Goal: Information Seeking & Learning: Learn about a topic

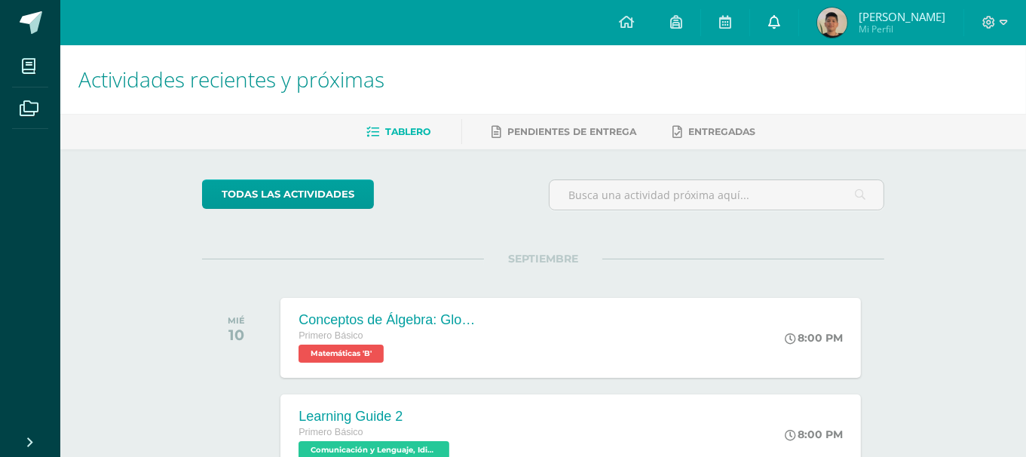
click at [798, 11] on link at bounding box center [774, 22] width 48 height 45
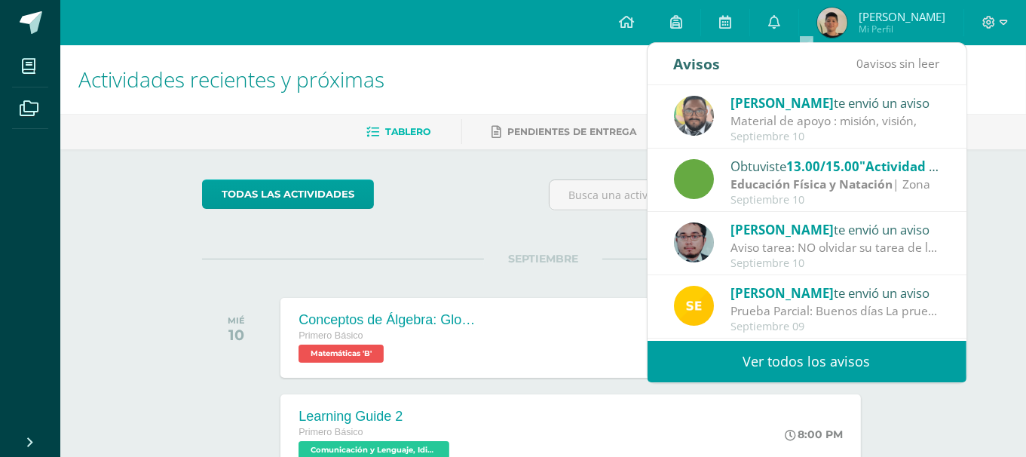
click at [722, 369] on link "Ver todos los avisos" at bounding box center [806, 361] width 319 height 41
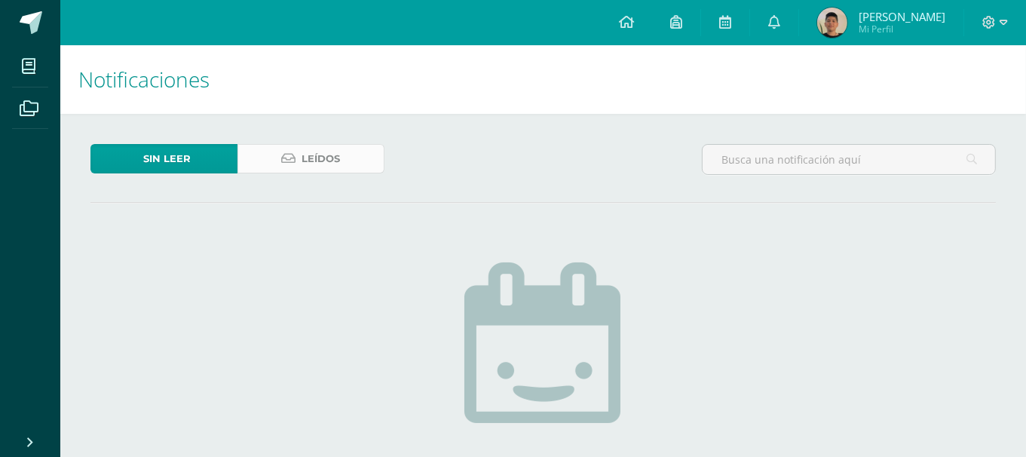
click at [258, 145] on link "Leídos" at bounding box center [310, 158] width 147 height 29
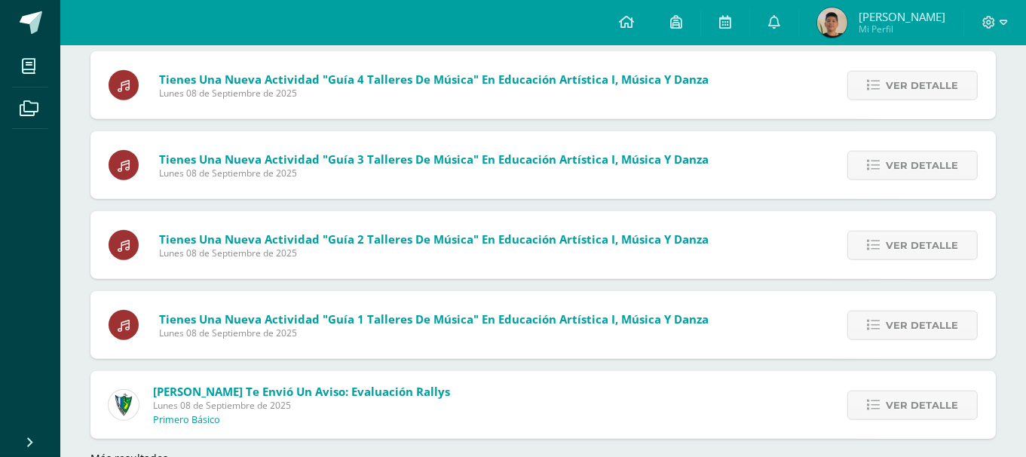
scroll to position [1418, 0]
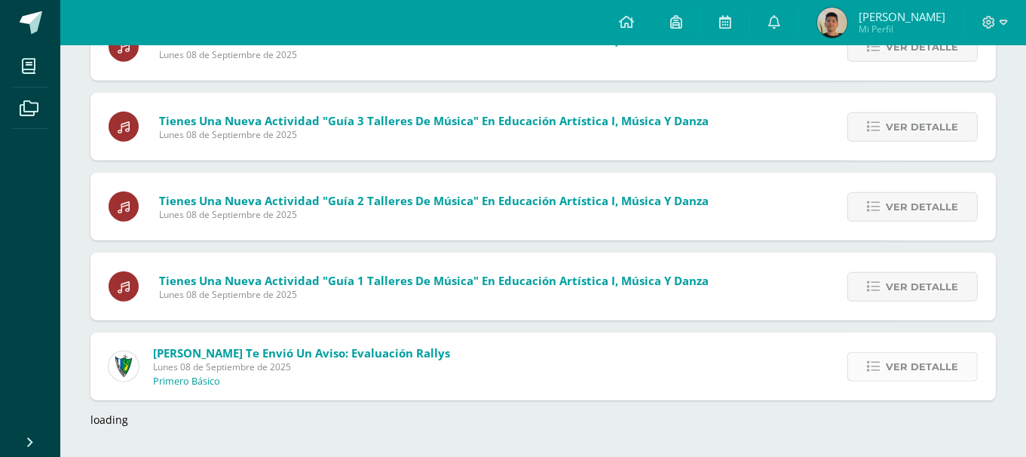
click at [870, 369] on icon at bounding box center [873, 366] width 13 height 13
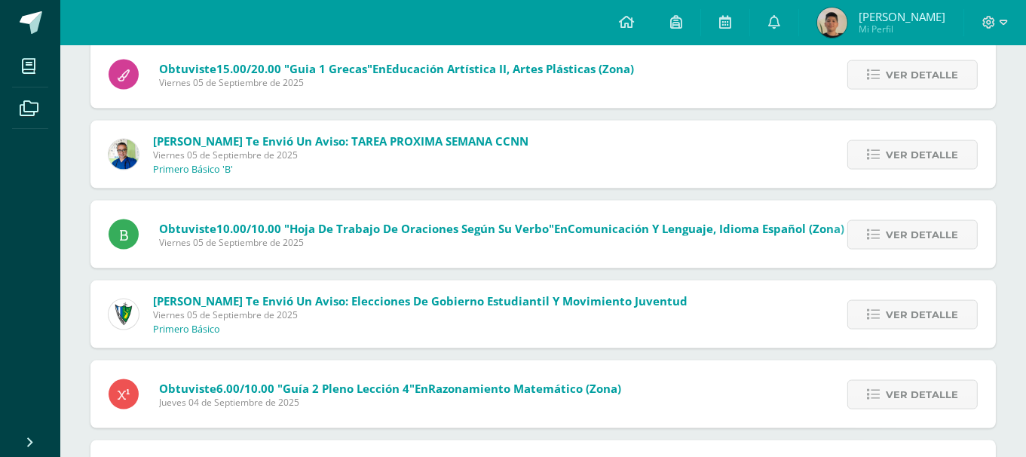
scroll to position [2095, 0]
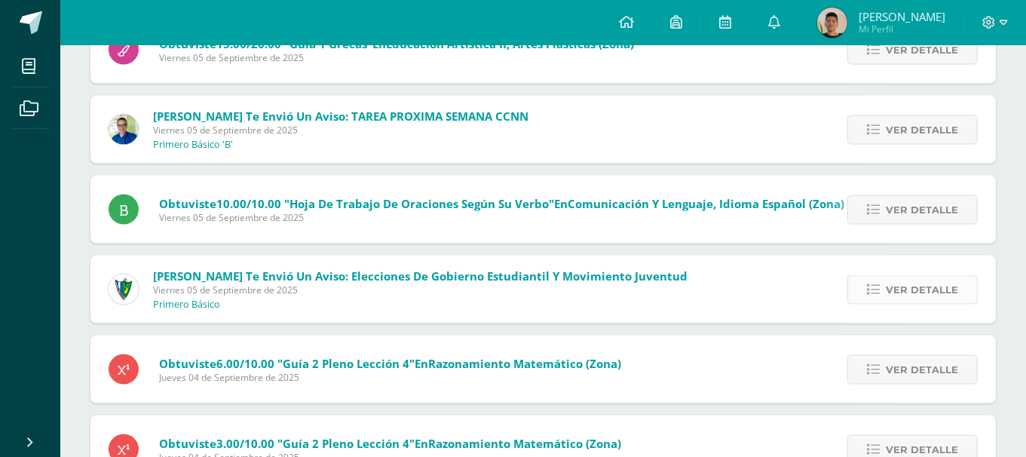
click at [861, 285] on link "Ver detalle" at bounding box center [912, 289] width 130 height 29
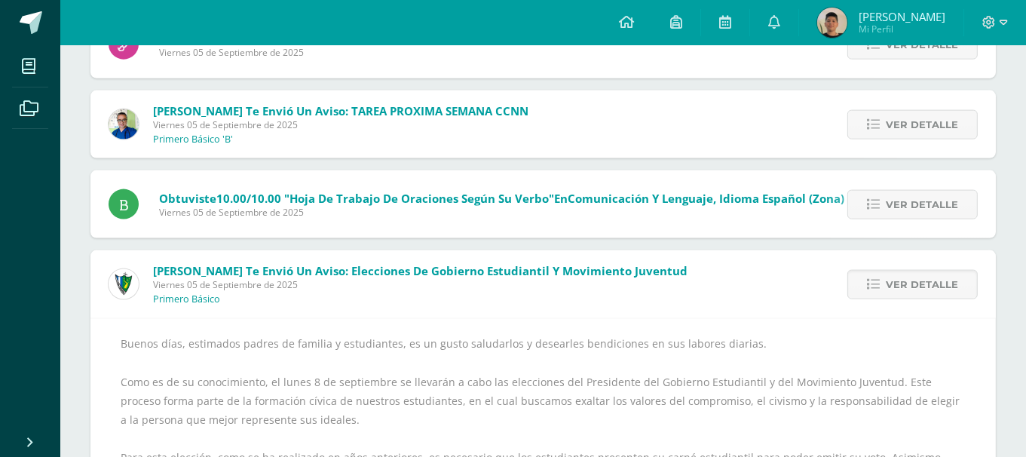
scroll to position [1894, 0]
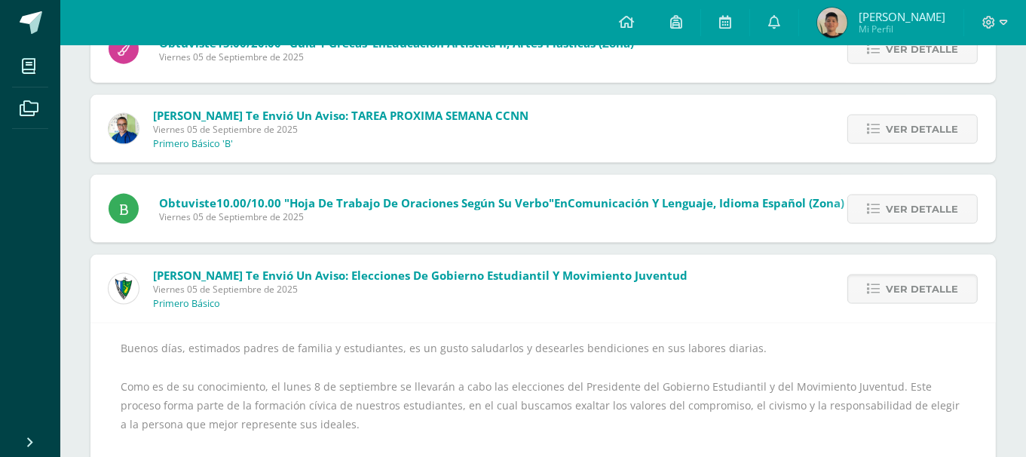
click at [119, 133] on img at bounding box center [124, 129] width 30 height 30
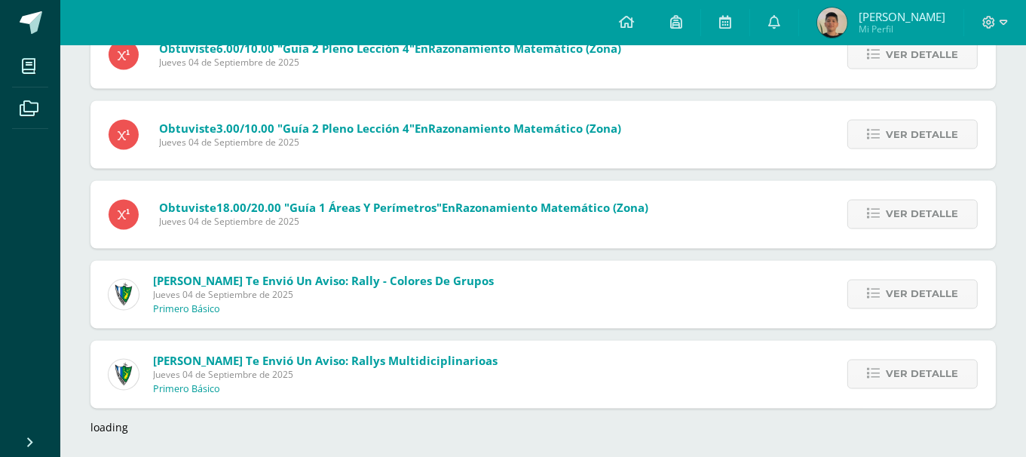
scroll to position [2493, 0]
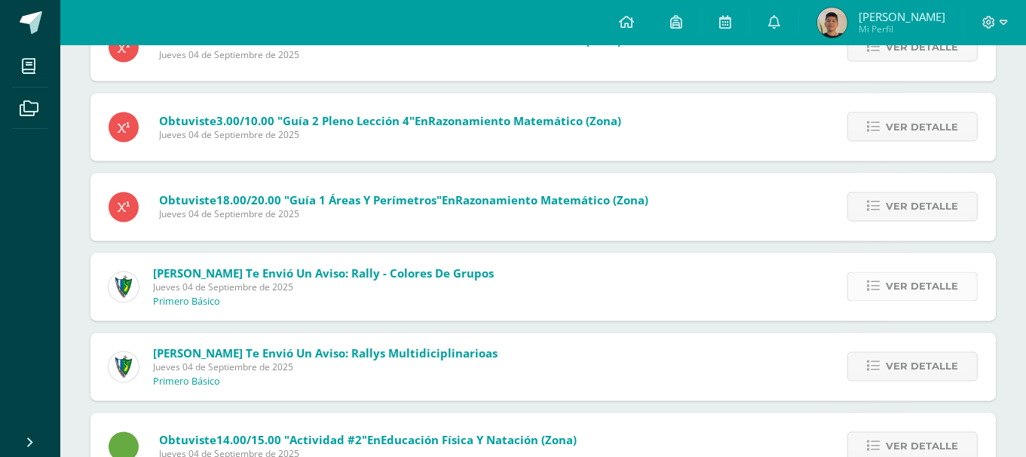
click at [855, 286] on link "Ver detalle" at bounding box center [912, 286] width 130 height 29
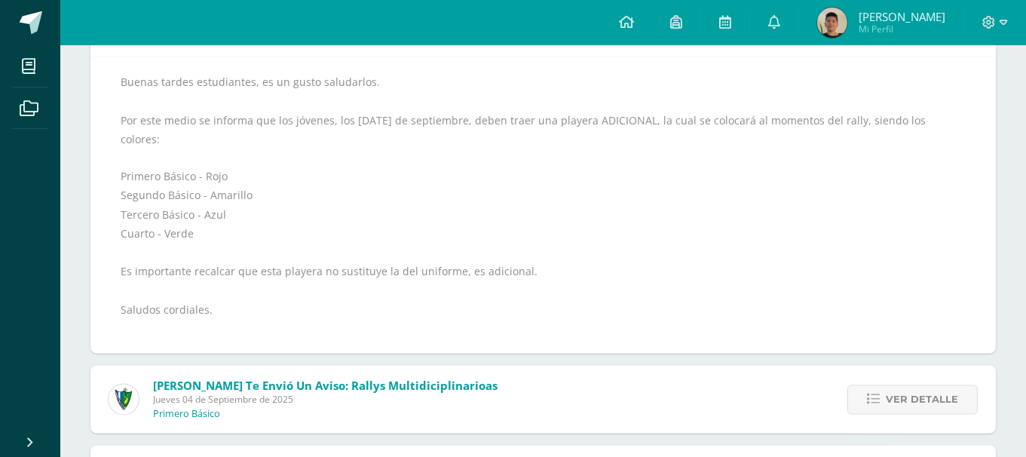
scroll to position [2569, 0]
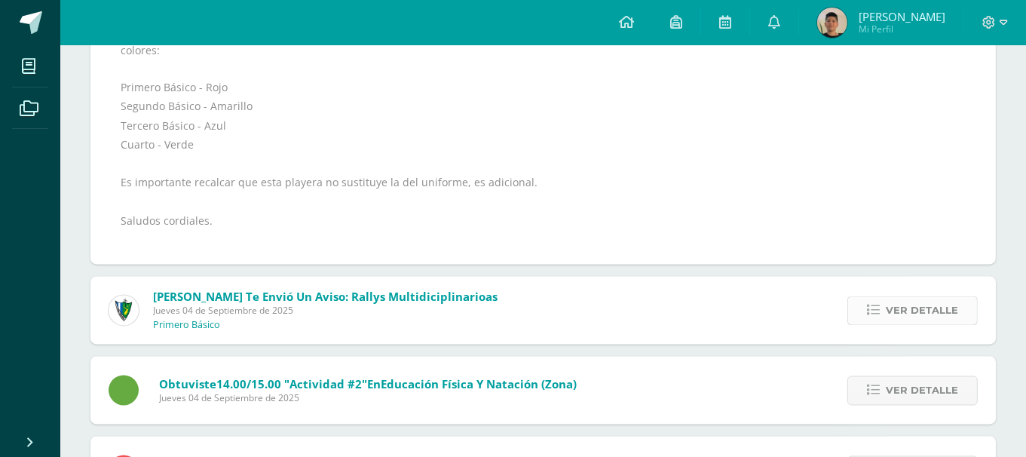
click at [877, 304] on icon at bounding box center [873, 310] width 13 height 13
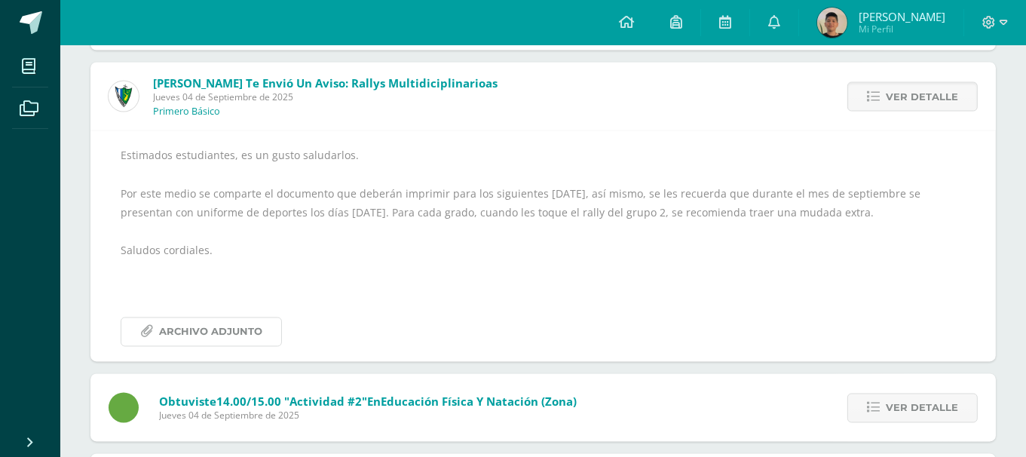
scroll to position [2389, 0]
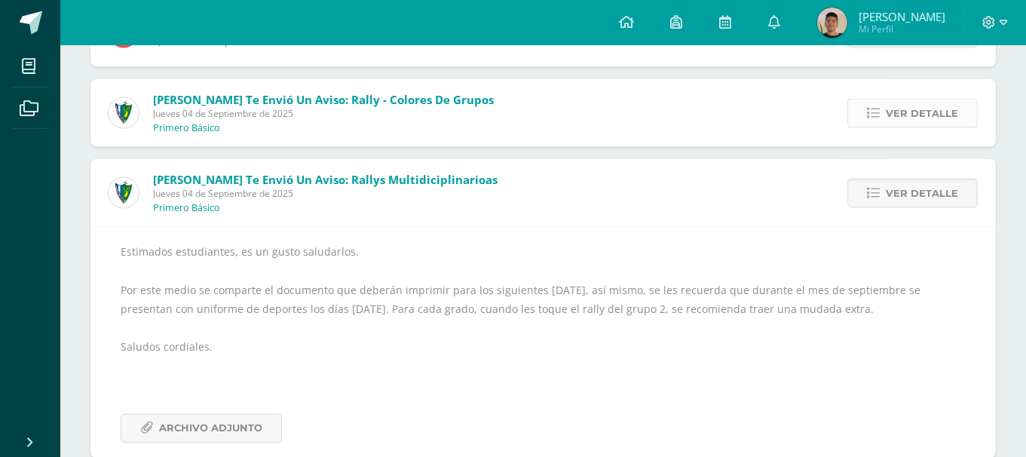
click at [885, 110] on link "Ver detalle" at bounding box center [912, 113] width 130 height 29
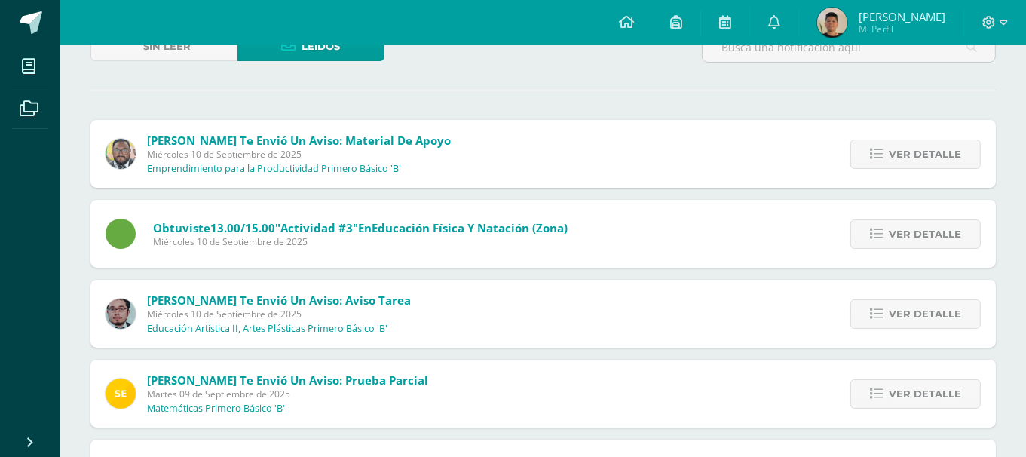
scroll to position [0, 0]
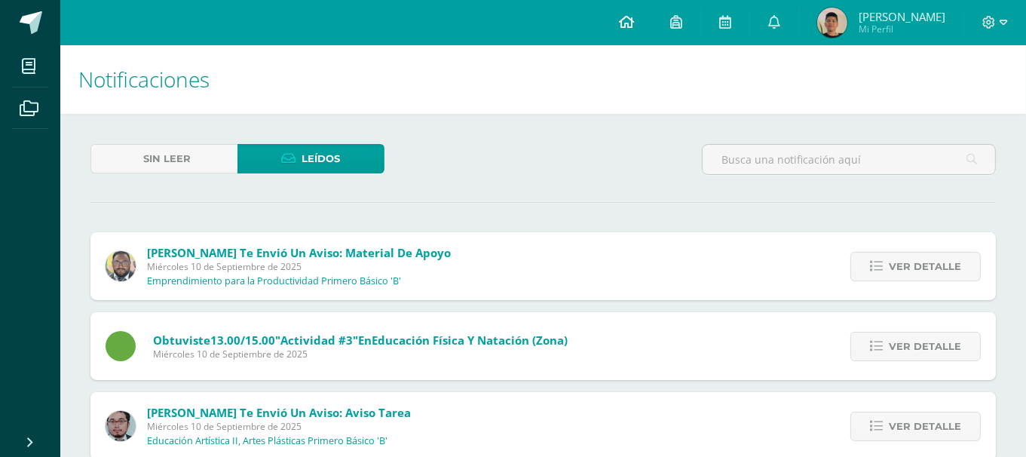
click at [634, 15] on icon at bounding box center [626, 22] width 15 height 14
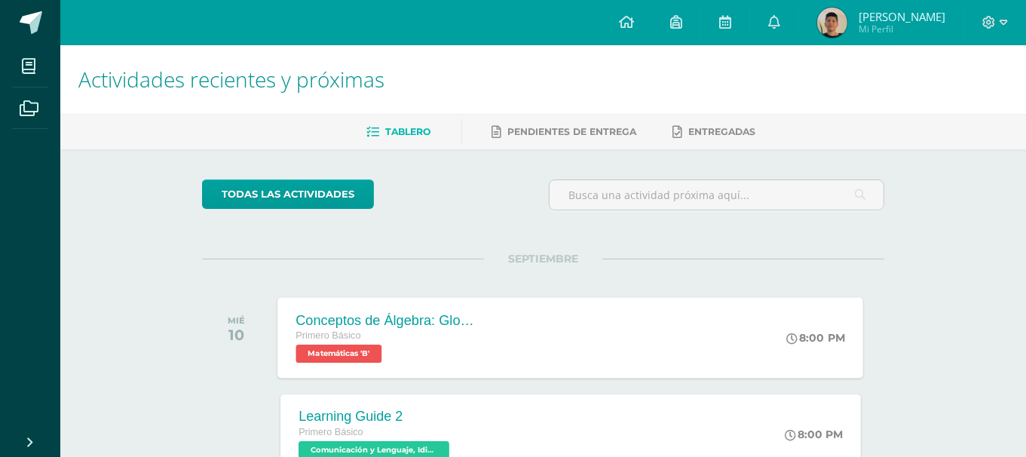
click at [333, 330] on span "Primero Básico" at bounding box center [328, 335] width 65 height 11
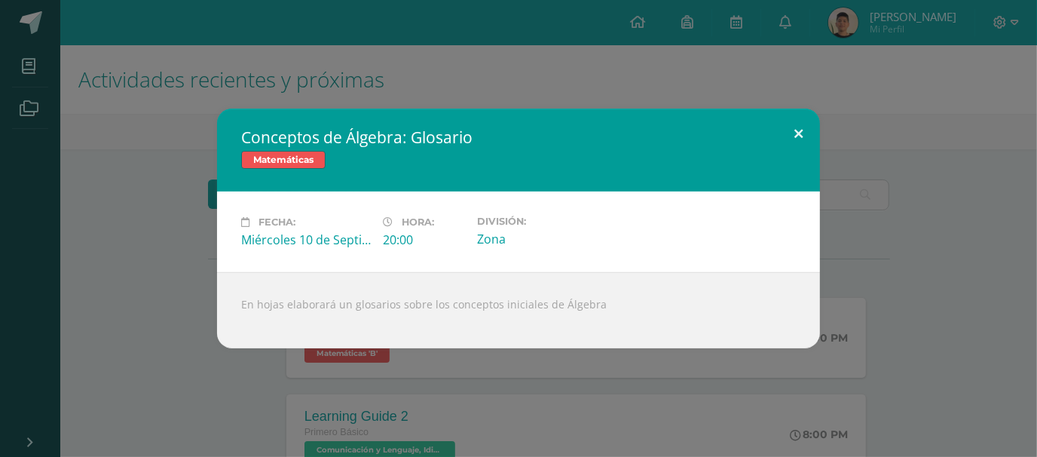
click at [796, 125] on button at bounding box center [798, 134] width 43 height 51
